Goal: Information Seeking & Learning: Learn about a topic

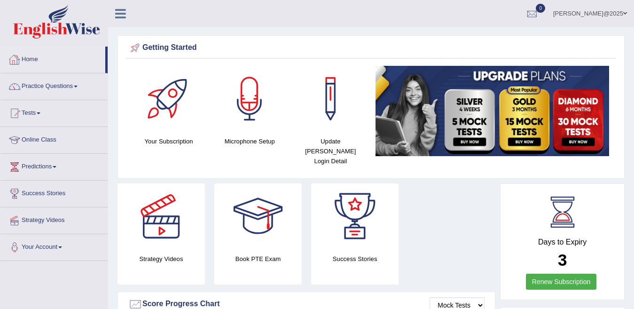
click at [35, 58] on link "Home" at bounding box center [52, 58] width 105 height 23
click at [539, 15] on div at bounding box center [532, 14] width 14 height 14
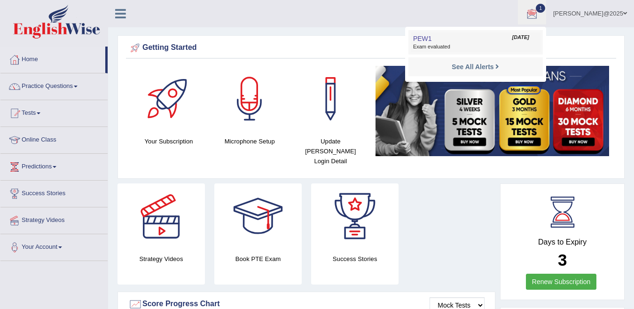
click at [432, 39] on span "PEW1" at bounding box center [422, 39] width 19 height 8
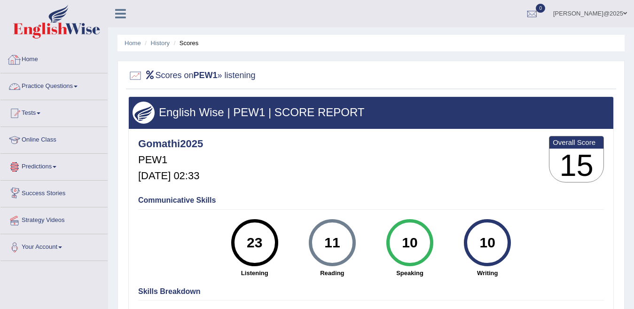
click at [31, 59] on link "Home" at bounding box center [53, 58] width 107 height 23
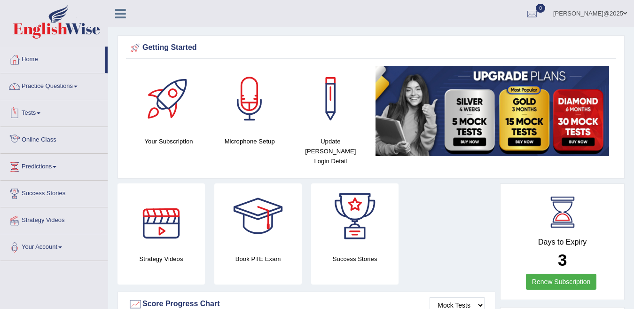
click at [25, 137] on link "Online Class" at bounding box center [53, 138] width 107 height 23
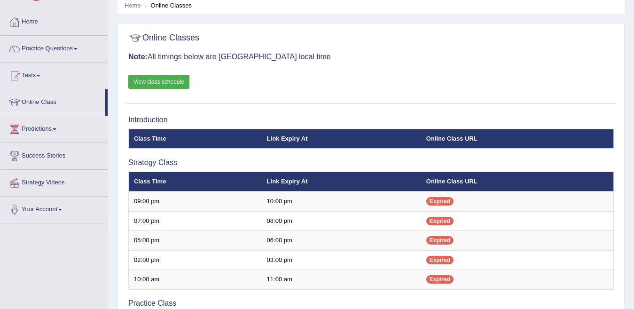
scroll to position [31, 0]
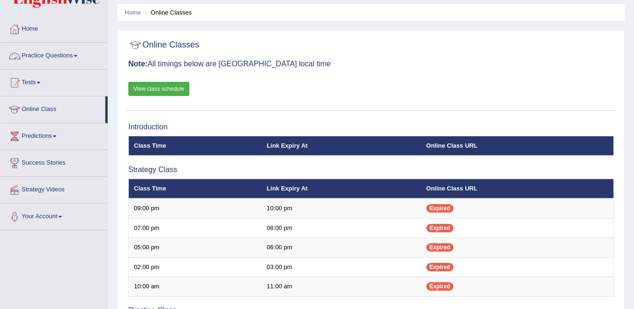
click at [78, 55] on span at bounding box center [76, 56] width 4 height 2
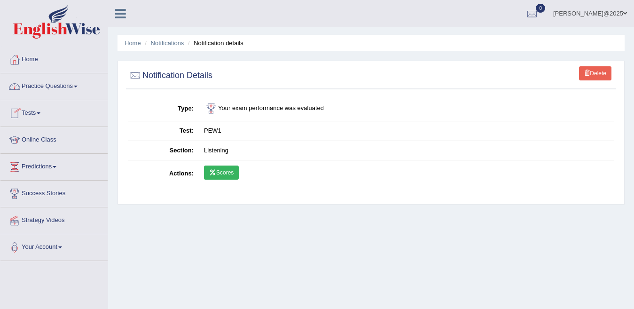
click at [78, 85] on link "Practice Questions" at bounding box center [53, 84] width 107 height 23
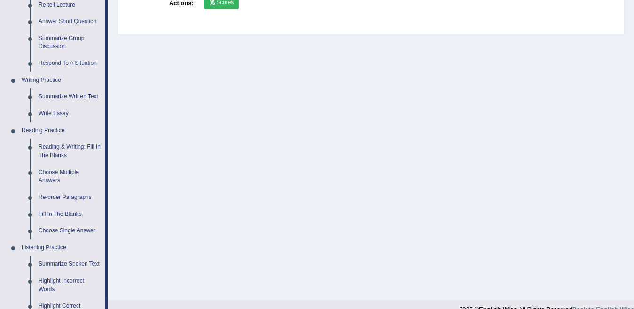
scroll to position [169, 0]
click at [65, 158] on link "Reading & Writing: Fill In The Blanks" at bounding box center [69, 152] width 71 height 25
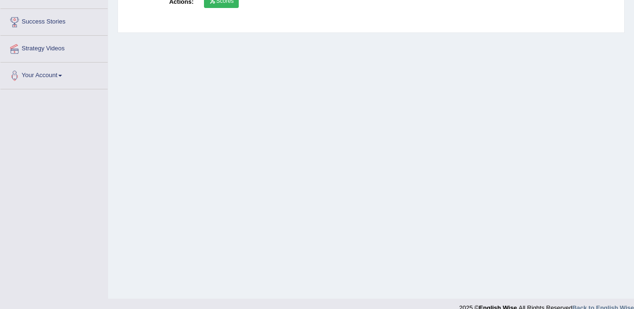
scroll to position [185, 0]
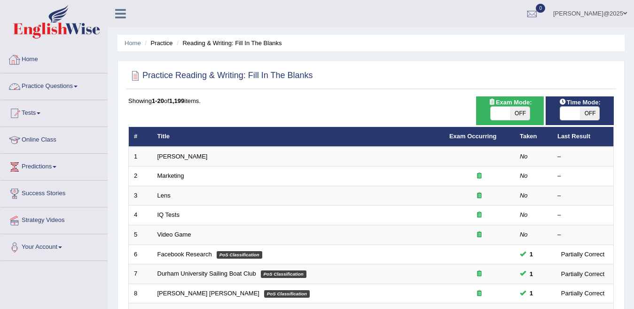
click at [80, 84] on link "Practice Questions" at bounding box center [53, 84] width 107 height 23
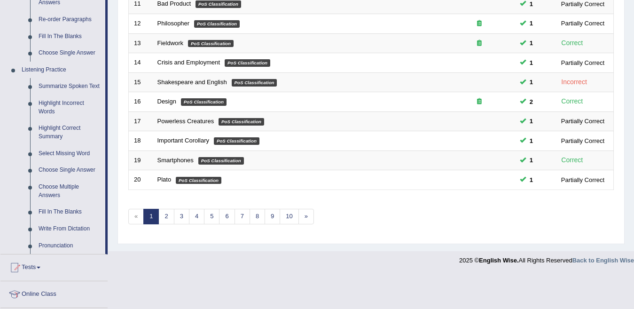
scroll to position [355, 0]
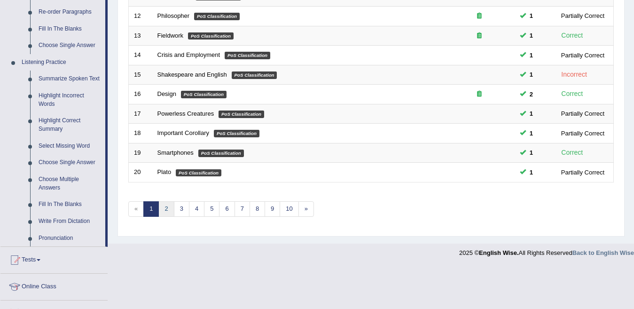
click at [167, 210] on link "2" at bounding box center [166, 209] width 16 height 16
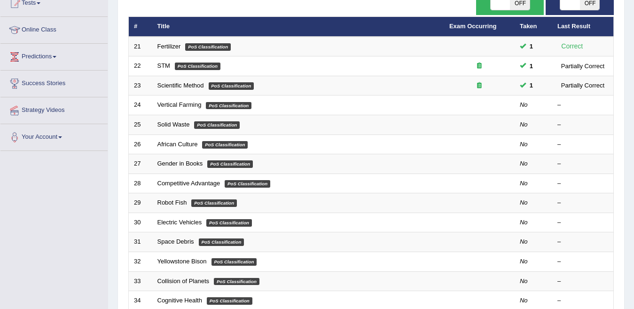
scroll to position [5, 0]
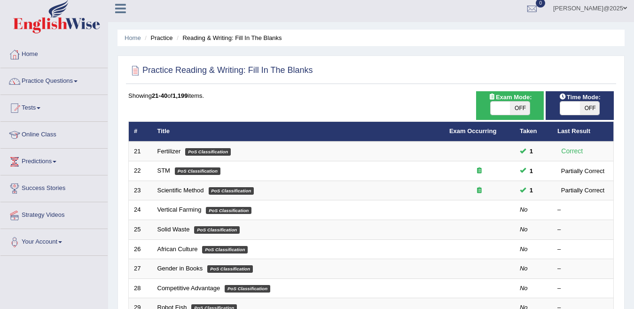
click at [501, 109] on span at bounding box center [500, 107] width 19 height 13
checkbox input "true"
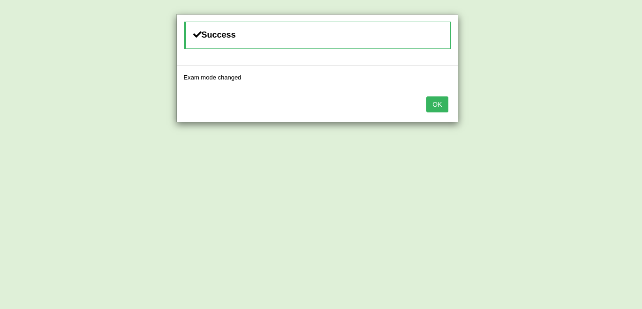
click at [442, 107] on button "OK" at bounding box center [437, 104] width 22 height 16
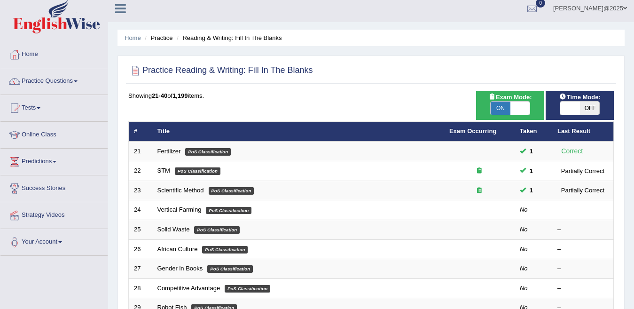
click at [568, 110] on span at bounding box center [569, 107] width 19 height 13
checkbox input "true"
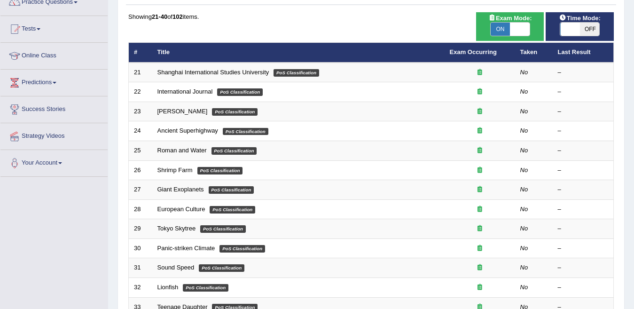
scroll to position [121, 0]
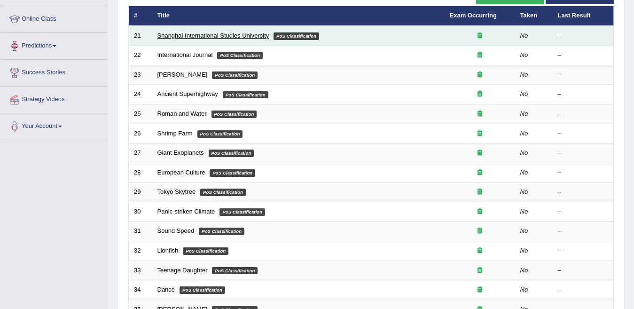
click at [214, 37] on link "Shanghai International Studies University" at bounding box center [213, 35] width 112 height 7
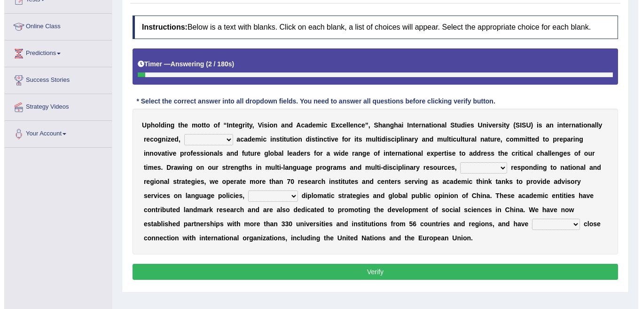
scroll to position [140, 0]
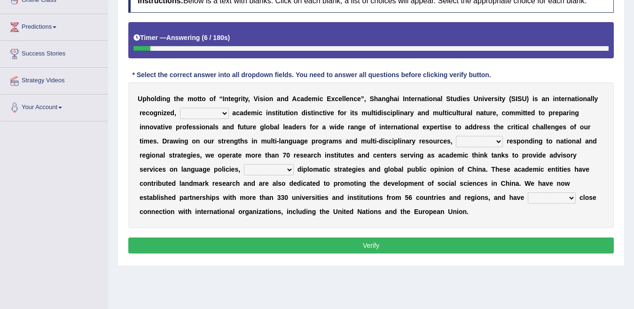
click at [214, 113] on select "universal amiable dishonest prestigious" at bounding box center [204, 113] width 49 height 11
select select "universal"
click at [180, 108] on select "universal amiable dishonest prestigious" at bounding box center [204, 113] width 49 height 11
click at [456, 141] on select "of as with while" at bounding box center [479, 141] width 47 height 11
select select "with"
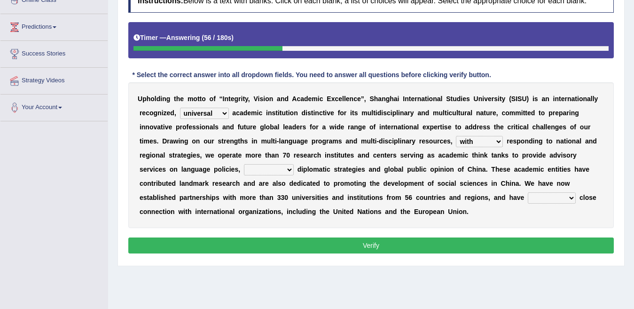
click at [456, 136] on select "of as with while" at bounding box center [479, 141] width 47 height 11
click at [294, 164] on select "city's country's university's province's" at bounding box center [269, 169] width 50 height 11
select select "university's"
click at [294, 164] on select "city's country's university's province's" at bounding box center [269, 169] width 50 height 11
click at [528, 196] on select "maintained disarmed displaced revised" at bounding box center [552, 197] width 48 height 11
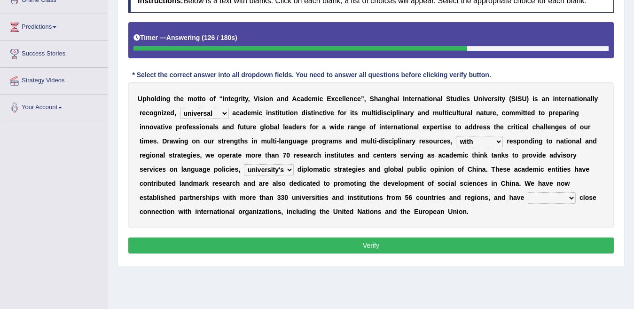
select select "maintained"
click at [528, 192] on select "maintained disarmed displaced revised" at bounding box center [552, 197] width 48 height 11
click at [363, 248] on button "Verify" at bounding box center [370, 245] width 485 height 16
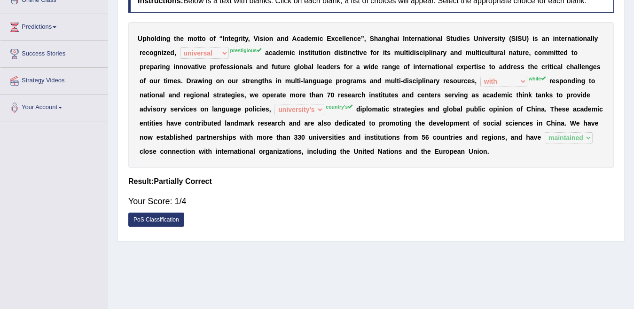
click at [183, 222] on link "PoS Classification" at bounding box center [156, 219] width 56 height 14
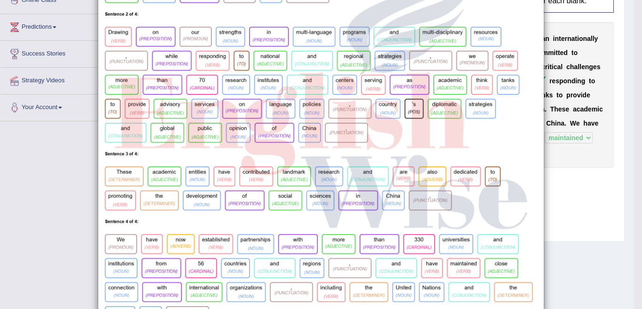
scroll to position [188, 0]
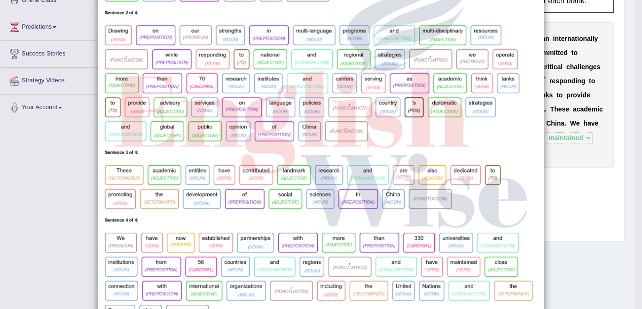
click at [600, 171] on div "×" at bounding box center [321, 83] width 642 height 515
click at [413, 104] on img at bounding box center [320, 89] width 445 height 502
click at [439, 83] on img at bounding box center [320, 89] width 445 height 502
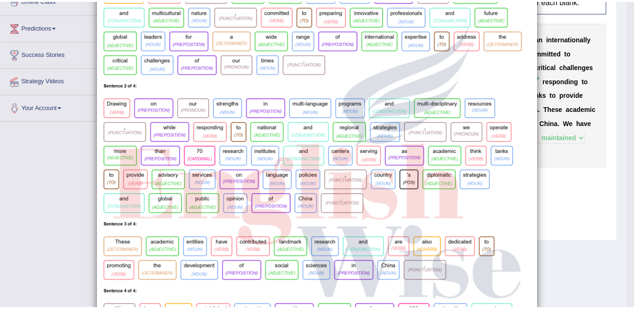
scroll to position [0, 0]
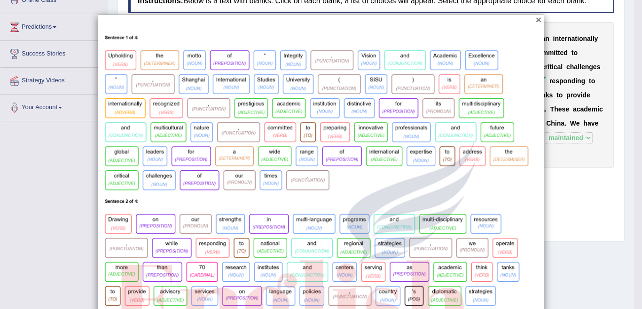
click at [536, 19] on button "×" at bounding box center [539, 20] width 6 height 10
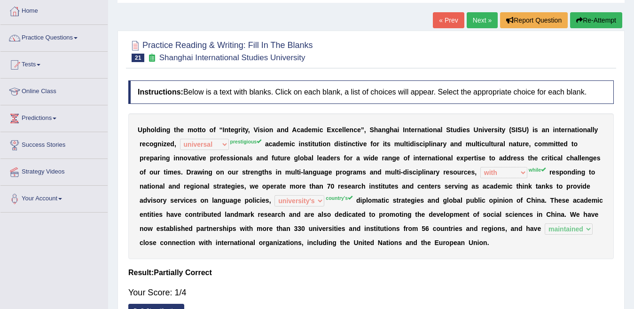
scroll to position [18, 0]
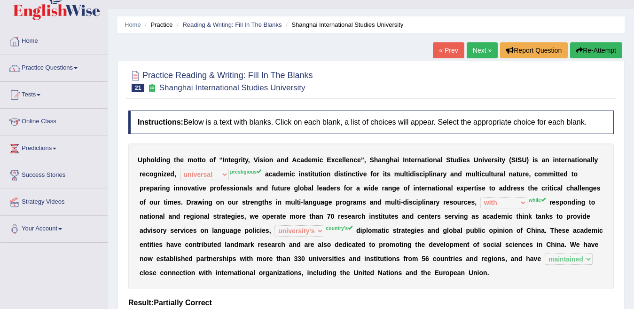
click at [480, 51] on link "Next »" at bounding box center [482, 50] width 31 height 16
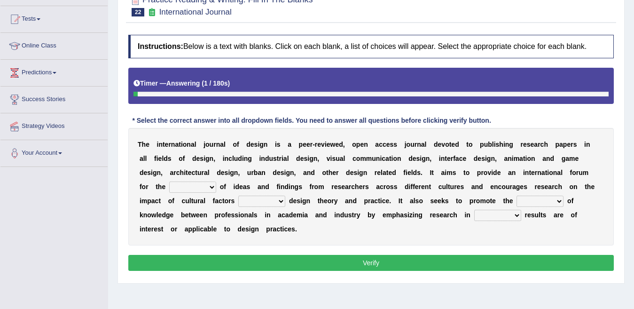
scroll to position [94, 0]
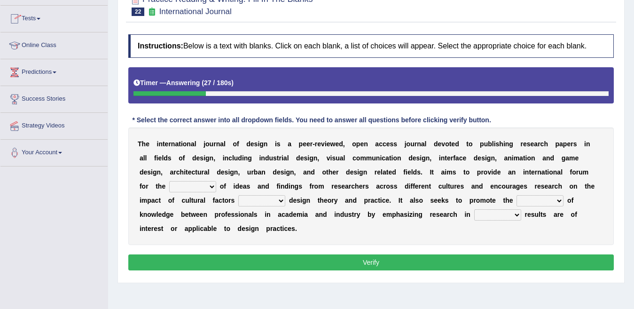
click at [216, 181] on select "infliction change exchange occurence" at bounding box center [192, 186] width 47 height 11
select select "infliction"
click at [216, 181] on select "infliction change exchange occurence" at bounding box center [192, 186] width 47 height 11
click at [238, 198] on select "on without inside at" at bounding box center [261, 200] width 47 height 11
select select "on"
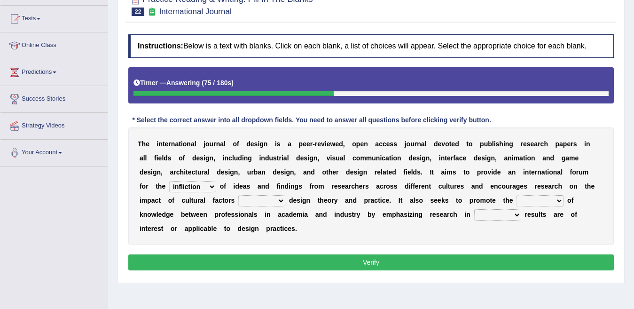
click at [238, 195] on select "on without inside at" at bounding box center [261, 200] width 47 height 11
click at [516, 201] on select "overlap transplant transfer estimation" at bounding box center [539, 200] width 47 height 11
select select "transfer"
click at [516, 195] on select "overlap transplant transfer estimation" at bounding box center [539, 200] width 47 height 11
click at [474, 216] on select "the which that what" at bounding box center [497, 214] width 47 height 11
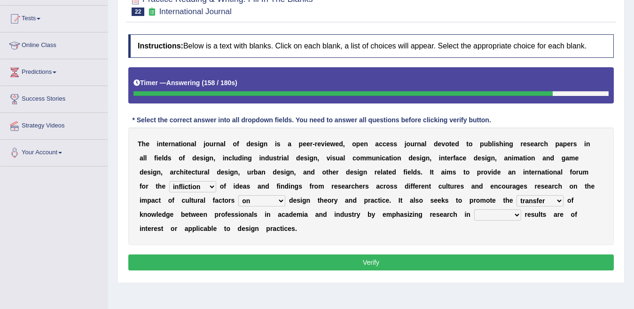
select select "the"
click at [474, 209] on select "the which that what" at bounding box center [497, 214] width 47 height 11
click at [366, 254] on button "Verify" at bounding box center [370, 262] width 485 height 16
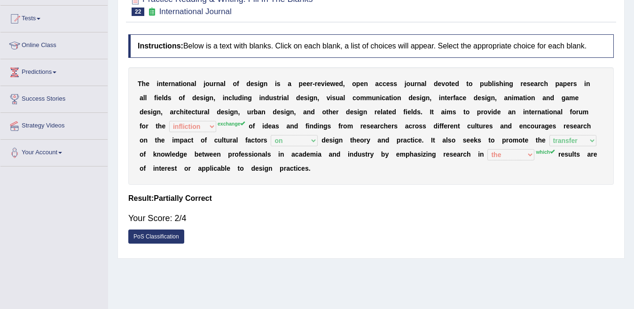
click at [160, 229] on link "PoS Classification" at bounding box center [156, 236] width 56 height 14
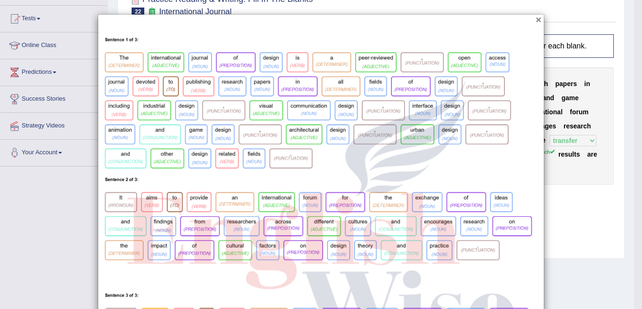
click at [536, 22] on button "×" at bounding box center [539, 20] width 6 height 10
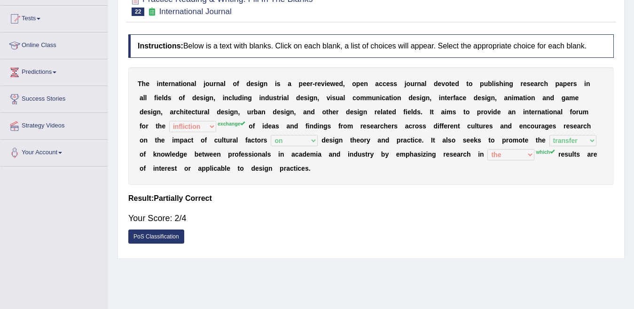
scroll to position [80, 0]
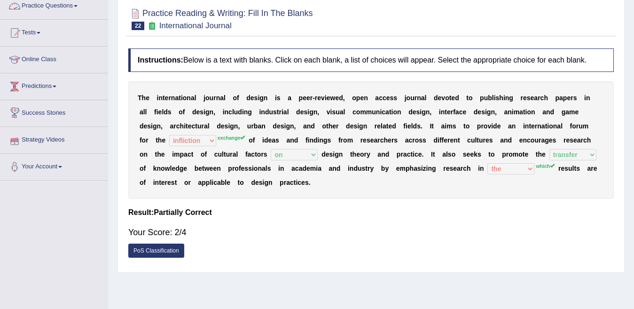
click at [81, 5] on link "Practice Questions" at bounding box center [53, 4] width 107 height 23
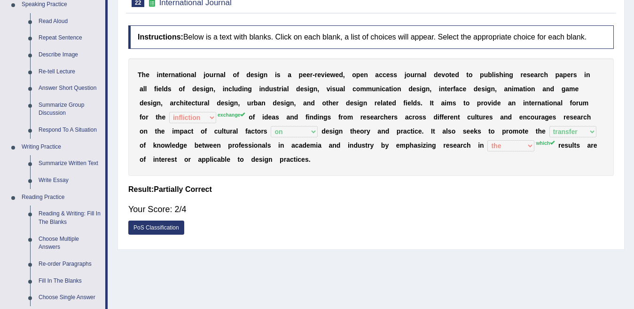
scroll to position [96, 0]
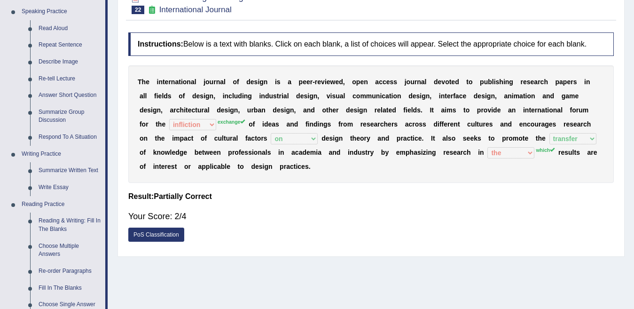
click at [632, 77] on div "Home Practice Reading & Writing: Fill In The Blanks International Journal « Pre…" at bounding box center [371, 139] width 526 height 470
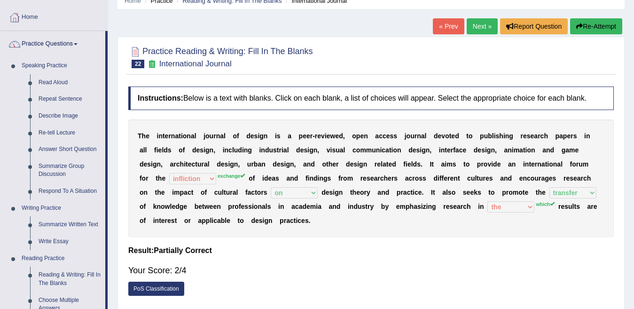
scroll to position [38, 0]
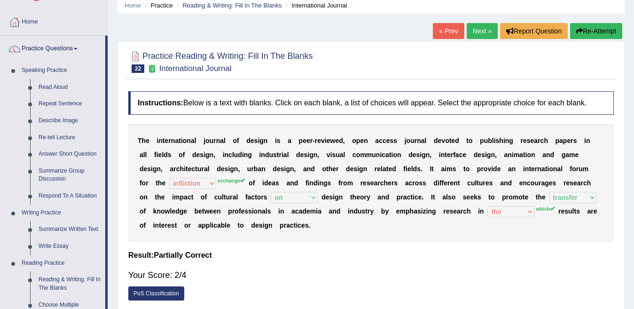
click at [476, 31] on link "Next »" at bounding box center [482, 31] width 31 height 16
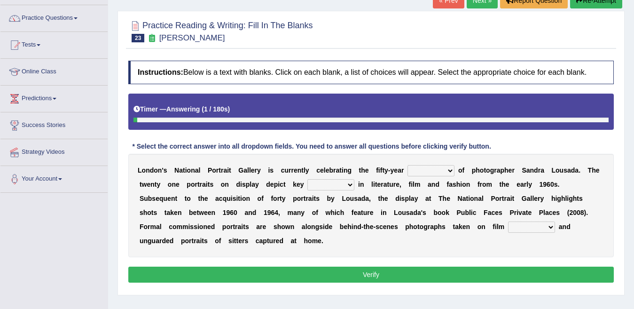
scroll to position [75, 0]
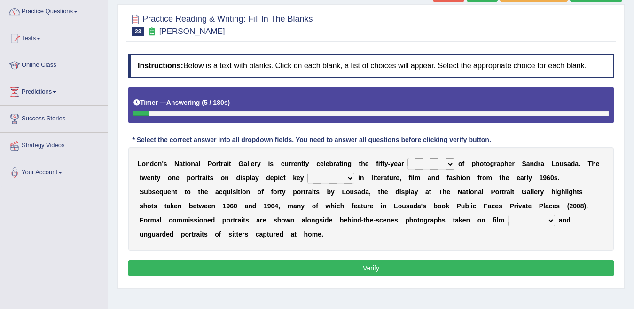
click at [429, 164] on select "invitation promotion training career" at bounding box center [430, 163] width 47 height 11
select select "promotion"
click at [407, 158] on select "invitation promotion training career" at bounding box center [430, 163] width 47 height 11
click at [429, 162] on select "invitation promotion training career" at bounding box center [430, 163] width 47 height 11
click at [307, 180] on select "figures gadgets fashions genres" at bounding box center [330, 177] width 47 height 11
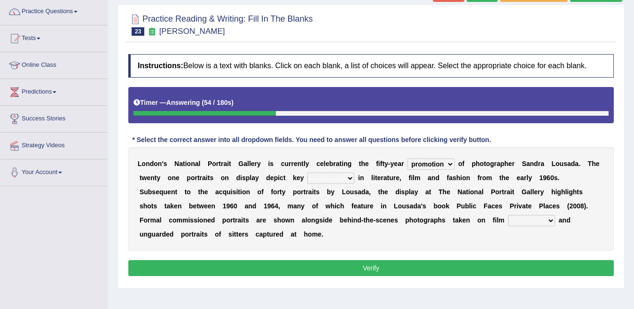
select select "figures"
click at [307, 172] on select "figures gadgets fashions genres" at bounding box center [330, 177] width 47 height 11
click at [508, 220] on select "gists sets tickets aisles" at bounding box center [531, 220] width 47 height 11
select select "tickets"
click at [508, 215] on select "gists sets tickets aisles" at bounding box center [531, 220] width 47 height 11
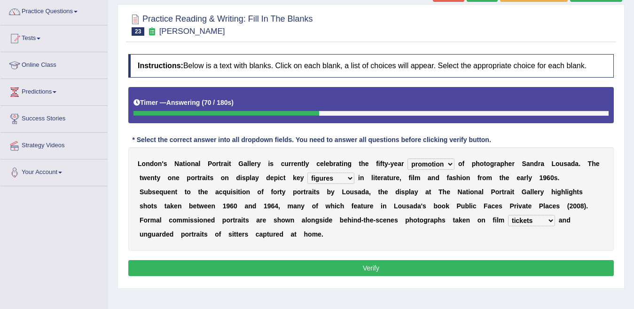
click at [354, 260] on button "Verify" at bounding box center [370, 268] width 485 height 16
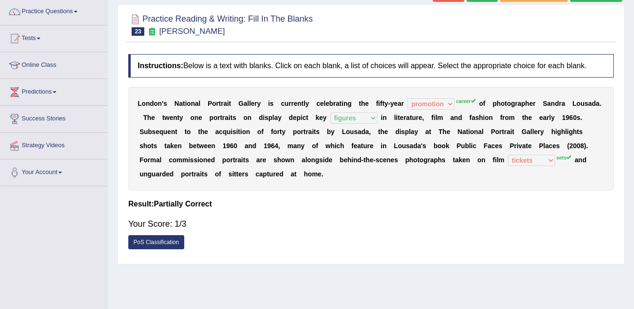
scroll to position [0, 0]
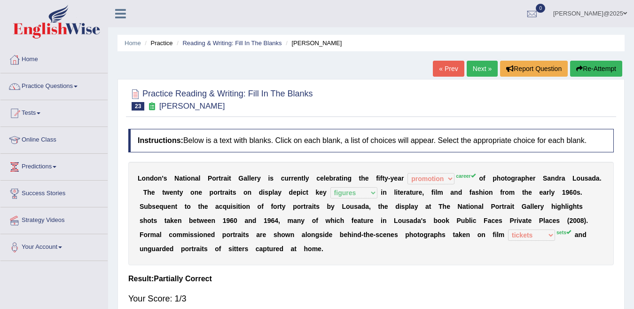
click at [476, 71] on link "Next »" at bounding box center [482, 69] width 31 height 16
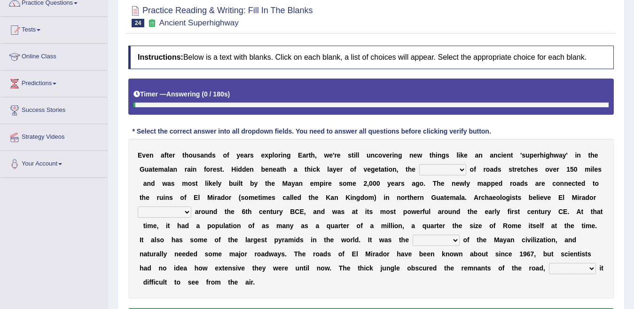
scroll to position [111, 0]
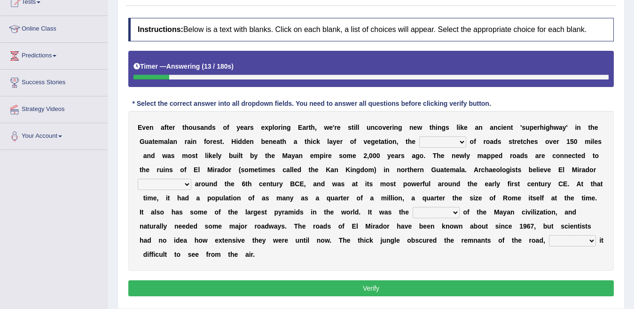
click at [433, 141] on select "network surface interface width" at bounding box center [442, 141] width 47 height 11
select select "surface"
click at [419, 136] on select "network surface interface width" at bounding box center [442, 141] width 47 height 11
click at [191, 179] on select "has founded founded was founded was found" at bounding box center [165, 184] width 54 height 11
select select "was founded"
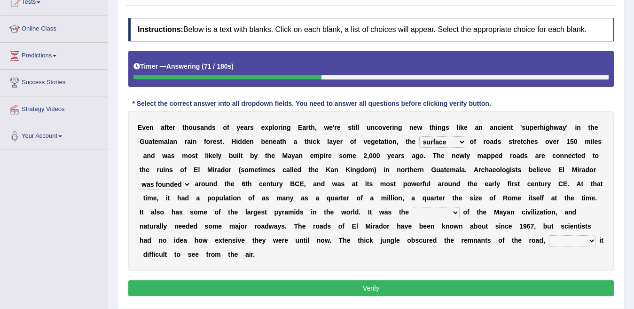
click at [191, 179] on select "has founded founded was founded was found" at bounding box center [165, 184] width 54 height 11
click at [413, 209] on select "volume heart column facet" at bounding box center [436, 212] width 47 height 11
select select "heart"
click at [413, 207] on select "volume heart column facet" at bounding box center [436, 212] width 47 height 11
click at [549, 240] on select "makes making make made" at bounding box center [572, 240] width 47 height 11
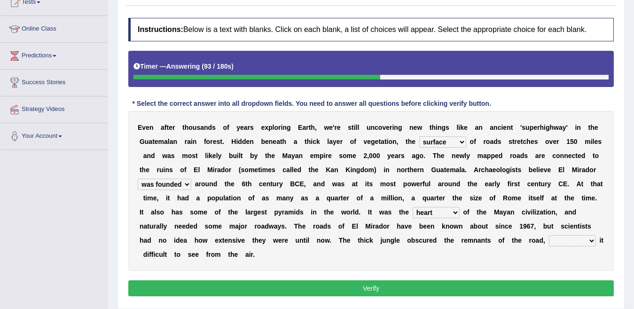
select select "makes"
click at [549, 235] on select "makes making make made" at bounding box center [572, 240] width 47 height 11
click at [389, 280] on button "Verify" at bounding box center [370, 288] width 485 height 16
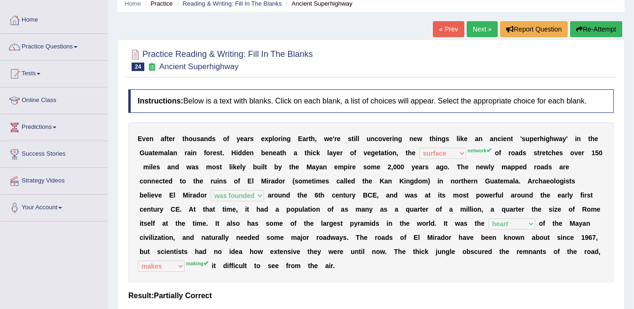
scroll to position [33, 0]
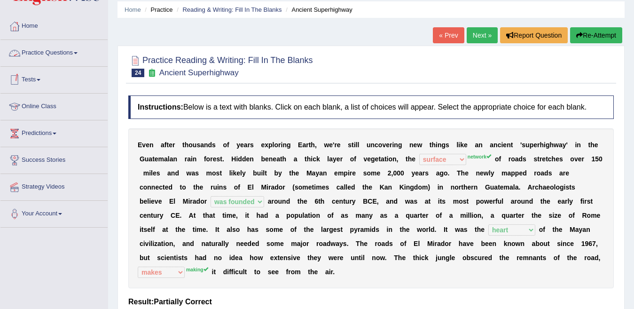
click at [81, 52] on link "Practice Questions" at bounding box center [53, 51] width 107 height 23
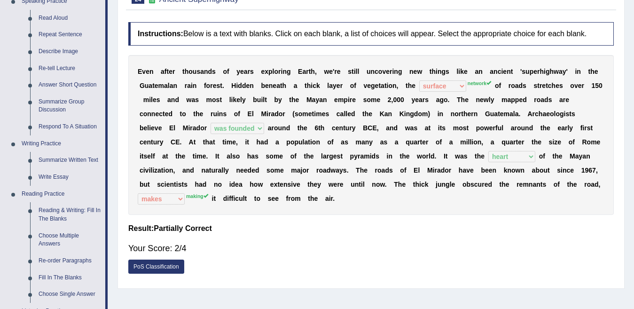
scroll to position [119, 0]
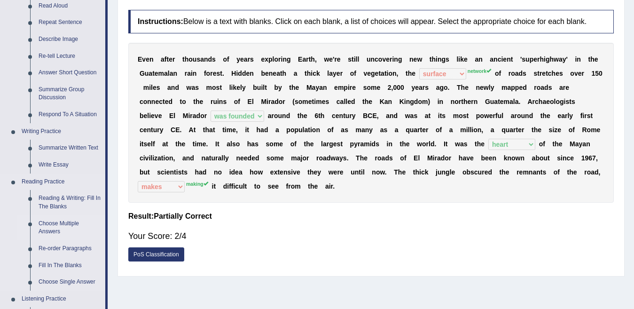
click at [52, 230] on link "Choose Multiple Answers" at bounding box center [69, 227] width 71 height 25
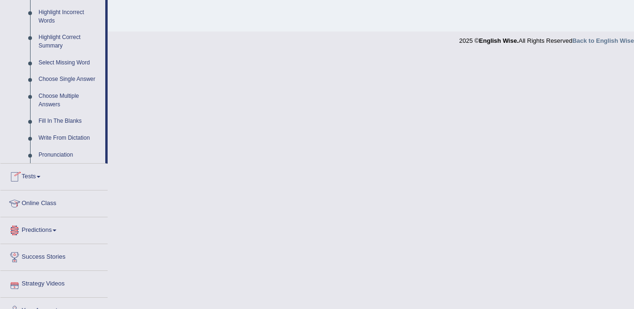
scroll to position [454, 0]
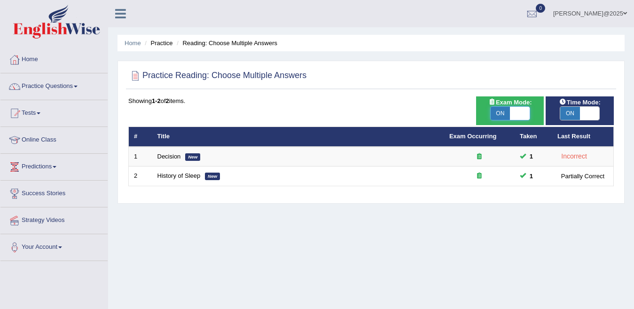
click at [522, 112] on span at bounding box center [519, 113] width 19 height 13
checkbox input "false"
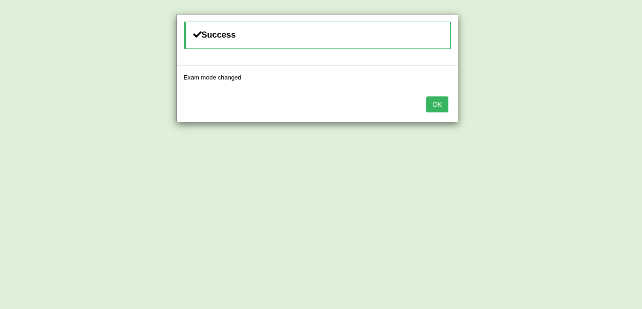
click at [435, 108] on button "OK" at bounding box center [437, 104] width 22 height 16
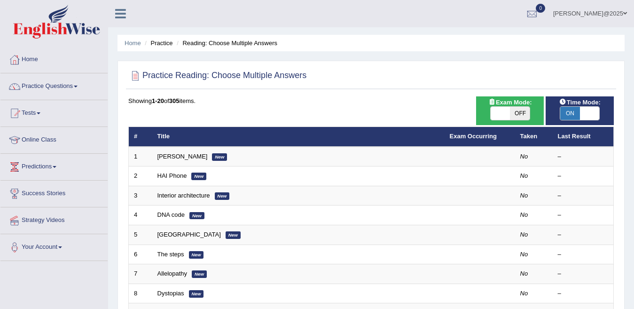
click at [593, 109] on span at bounding box center [589, 113] width 19 height 13
checkbox input "false"
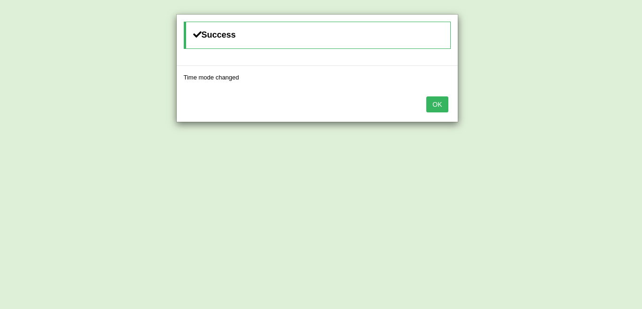
click at [434, 109] on button "OK" at bounding box center [437, 104] width 22 height 16
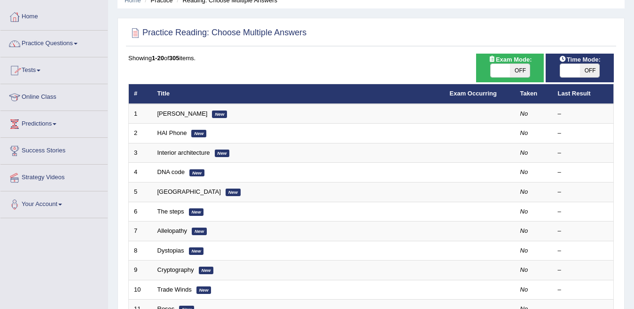
scroll to position [51, 0]
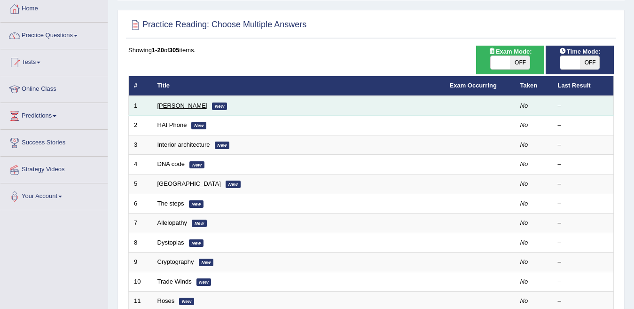
click at [176, 104] on link "[PERSON_NAME]" at bounding box center [182, 105] width 50 height 7
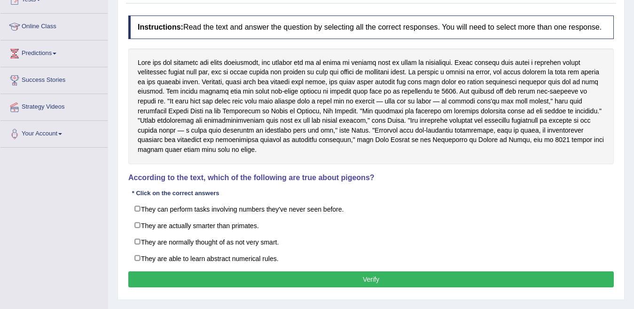
scroll to position [115, 0]
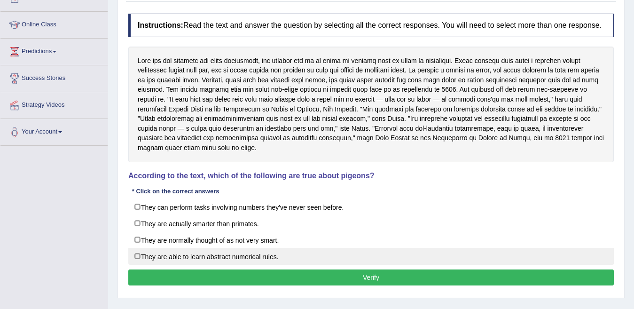
click at [139, 264] on label "They are able to learn abstract numerical rules." at bounding box center [370, 256] width 485 height 17
checkbox input "true"
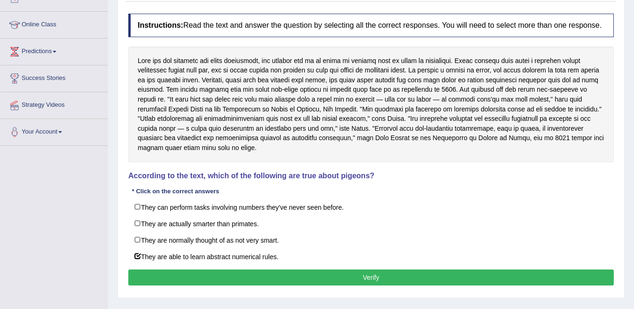
click at [351, 285] on button "Verify" at bounding box center [370, 277] width 485 height 16
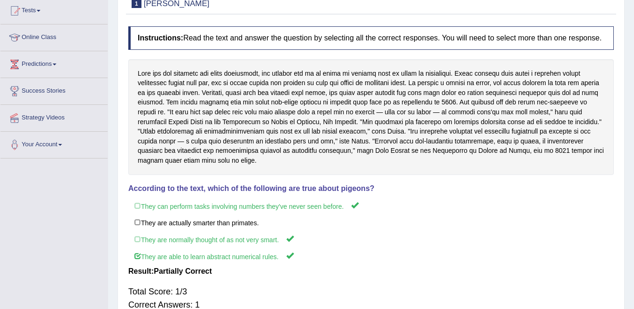
scroll to position [0, 0]
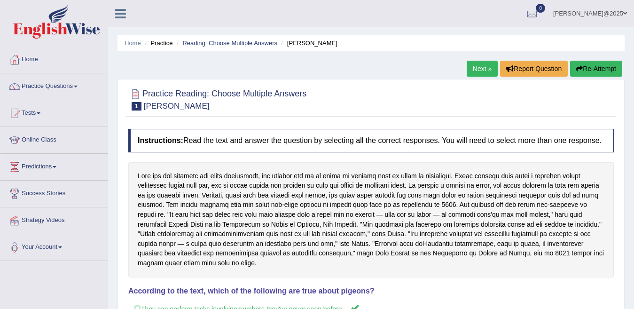
click at [471, 70] on link "Next »" at bounding box center [482, 69] width 31 height 16
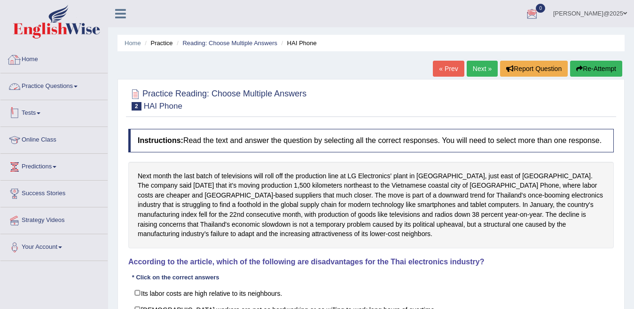
click at [40, 111] on link "Tests" at bounding box center [53, 111] width 107 height 23
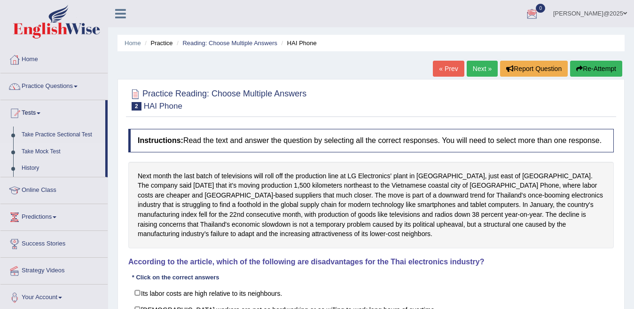
click at [39, 153] on link "Take Mock Test" at bounding box center [61, 151] width 88 height 17
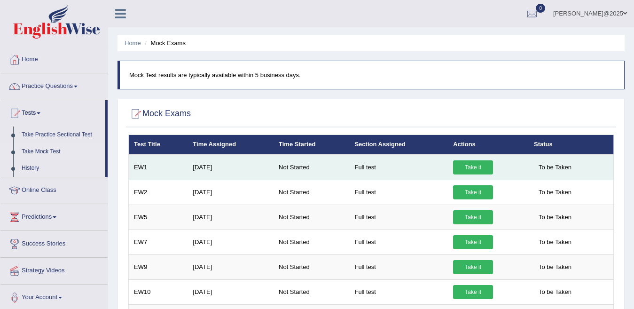
click at [466, 169] on link "Take it" at bounding box center [473, 167] width 40 height 14
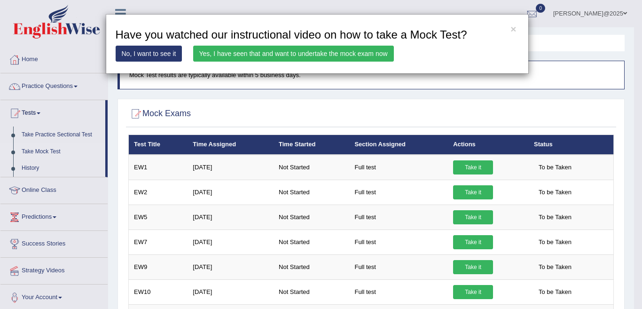
click at [241, 55] on link "Yes, I have seen that and want to undertake the mock exam now" at bounding box center [293, 54] width 201 height 16
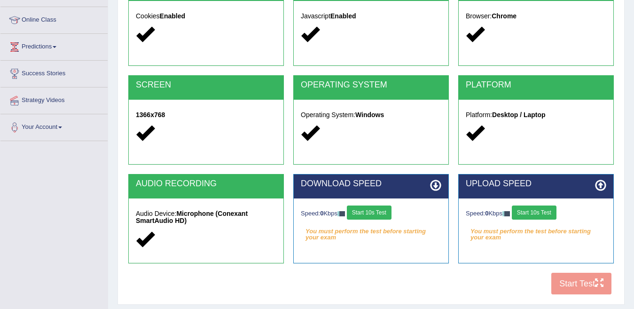
scroll to position [126, 0]
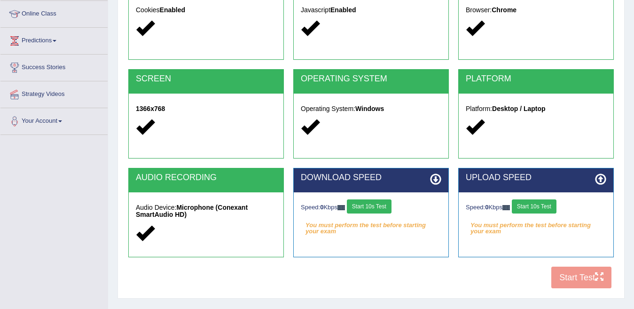
click at [356, 206] on button "Start 10s Test" at bounding box center [369, 206] width 45 height 14
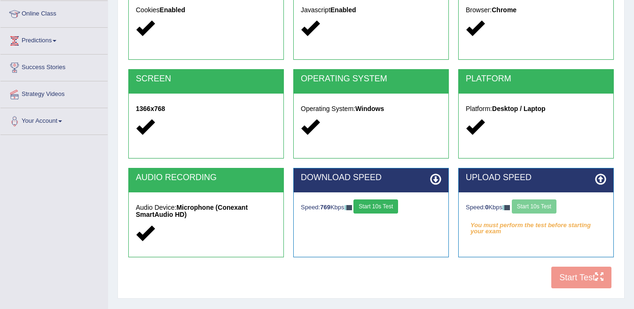
click at [534, 208] on div "Speed: 0 Kbps Start 10s Test" at bounding box center [536, 207] width 140 height 16
click at [528, 208] on button "Start 10s Test" at bounding box center [534, 206] width 45 height 14
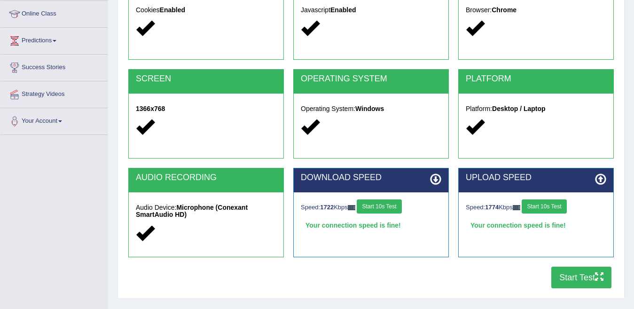
click at [572, 276] on button "Start Test" at bounding box center [581, 277] width 60 height 22
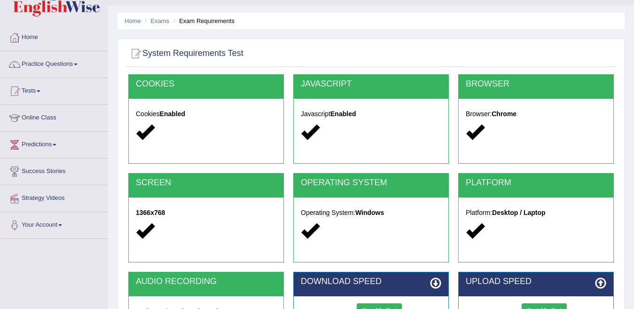
scroll to position [0, 0]
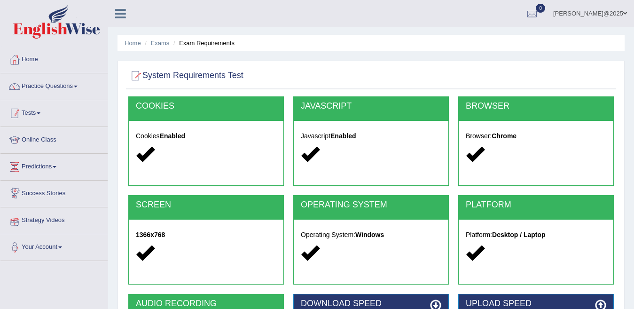
click at [43, 118] on link "Tests" at bounding box center [53, 111] width 107 height 23
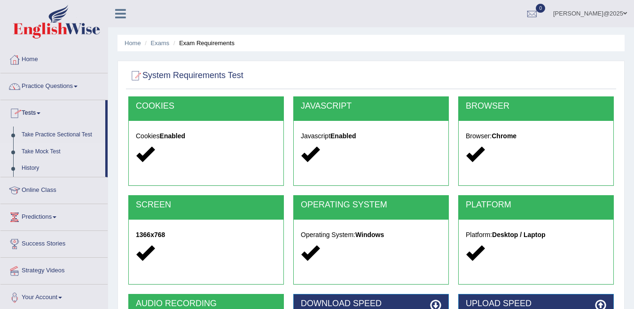
click at [48, 152] on link "Take Mock Test" at bounding box center [61, 151] width 88 height 17
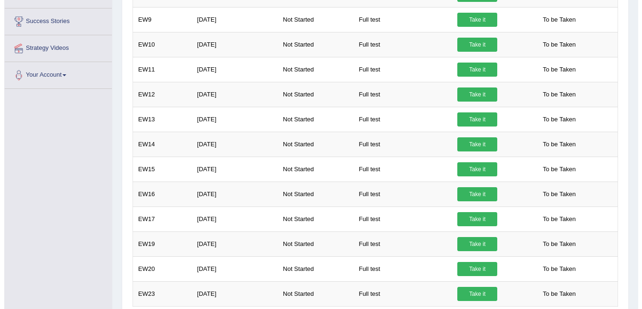
scroll to position [268, 0]
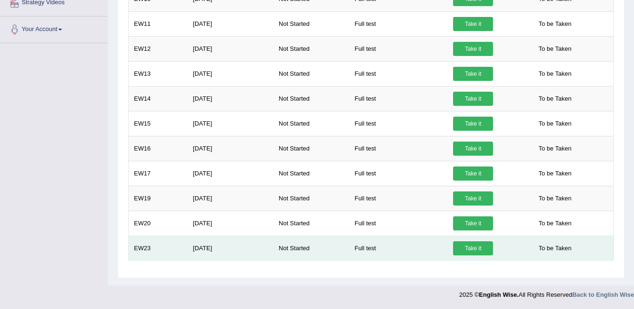
click at [466, 251] on link "Take it" at bounding box center [473, 248] width 40 height 14
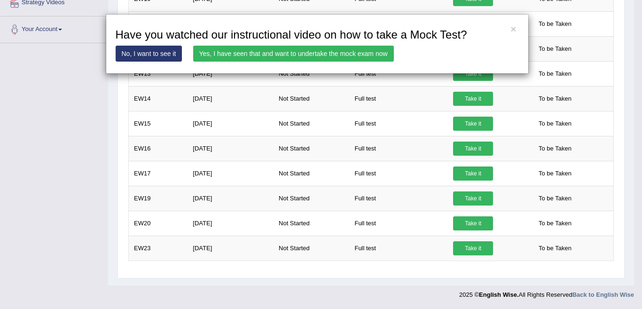
click at [275, 53] on link "Yes, I have seen that and want to undertake the mock exam now" at bounding box center [293, 54] width 201 height 16
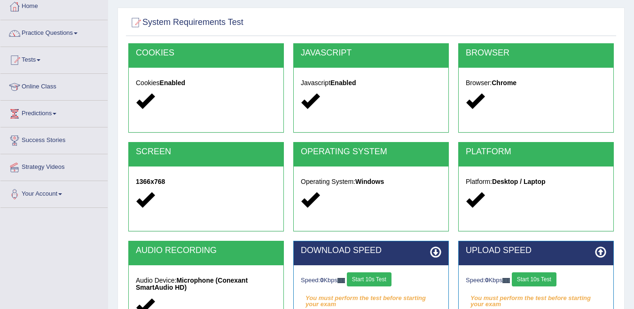
scroll to position [185, 0]
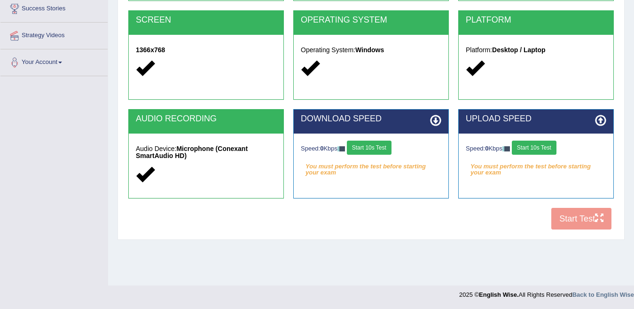
click at [385, 146] on button "Start 10s Test" at bounding box center [369, 147] width 45 height 14
click at [528, 144] on div "Speed: 0 Kbps Start 10s Test" at bounding box center [536, 148] width 140 height 16
click at [532, 148] on button "Start 10s Test" at bounding box center [534, 147] width 45 height 14
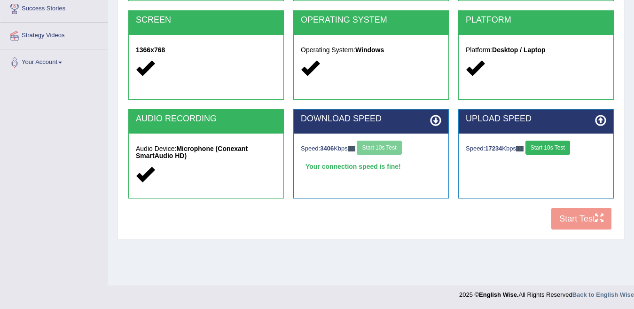
click at [554, 150] on button "Start 10s Test" at bounding box center [547, 147] width 45 height 14
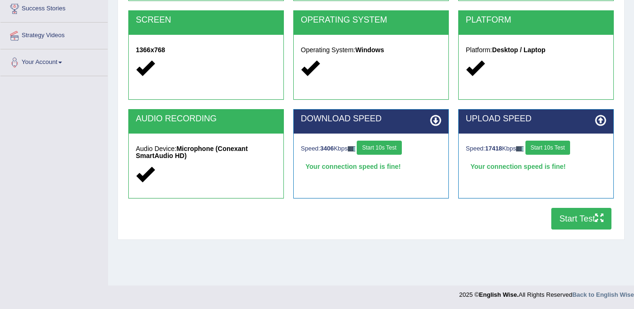
click at [563, 214] on button "Start Test" at bounding box center [581, 219] width 60 height 22
